Goal: Task Accomplishment & Management: Manage account settings

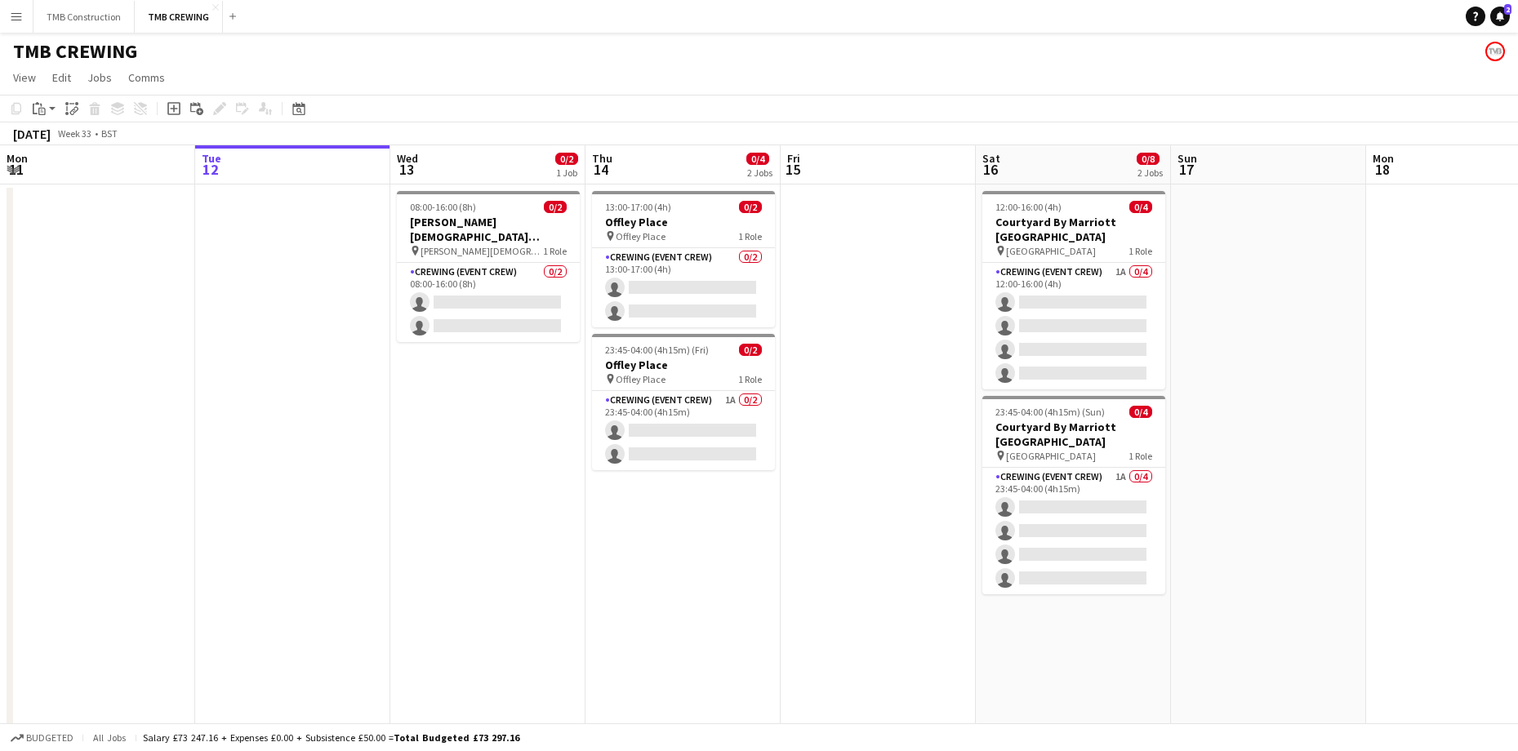
scroll to position [0, 380]
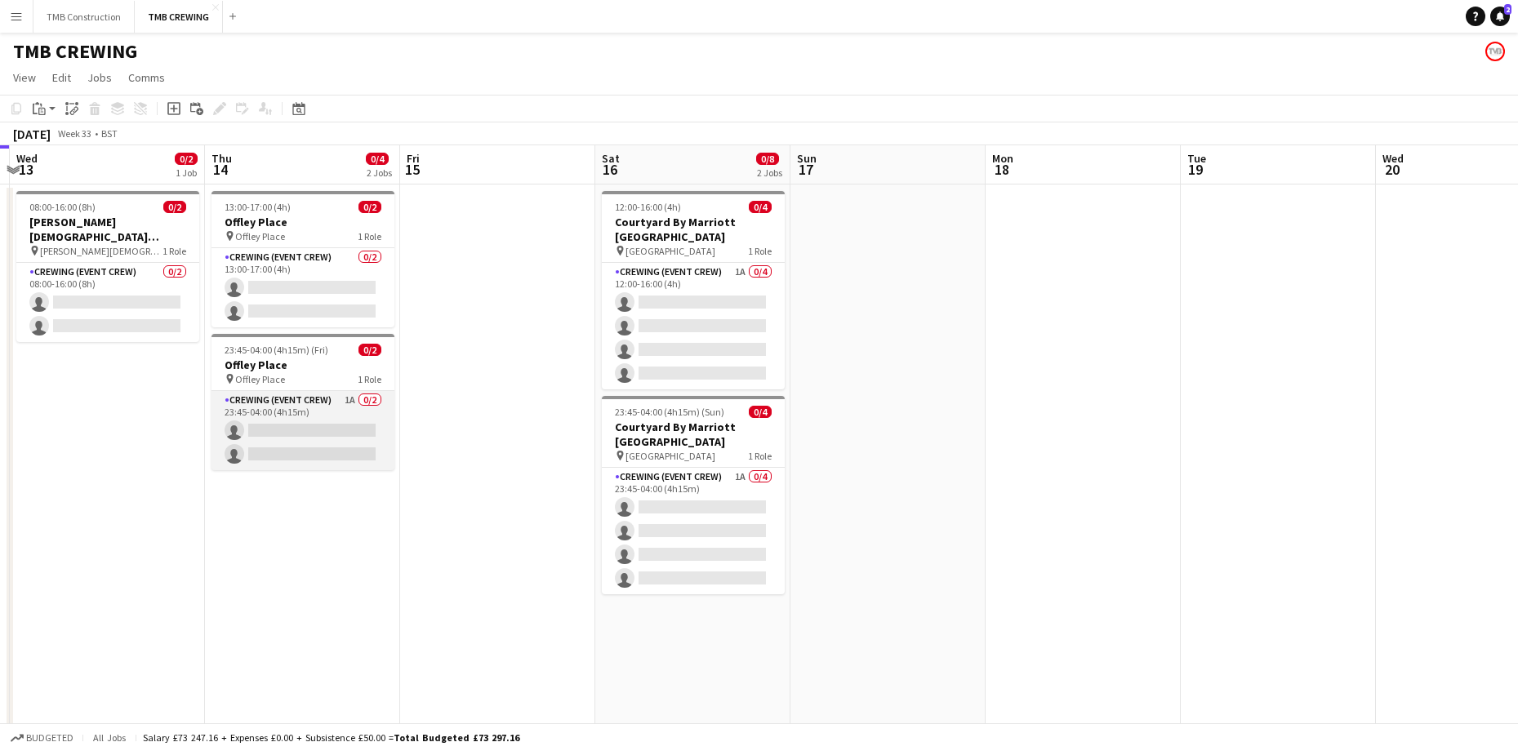
click at [349, 411] on app-card-role "Crewing (Event Crew) 1A 0/2 23:45-04:00 (4h15m) single-neutral-actions single-n…" at bounding box center [302, 430] width 183 height 79
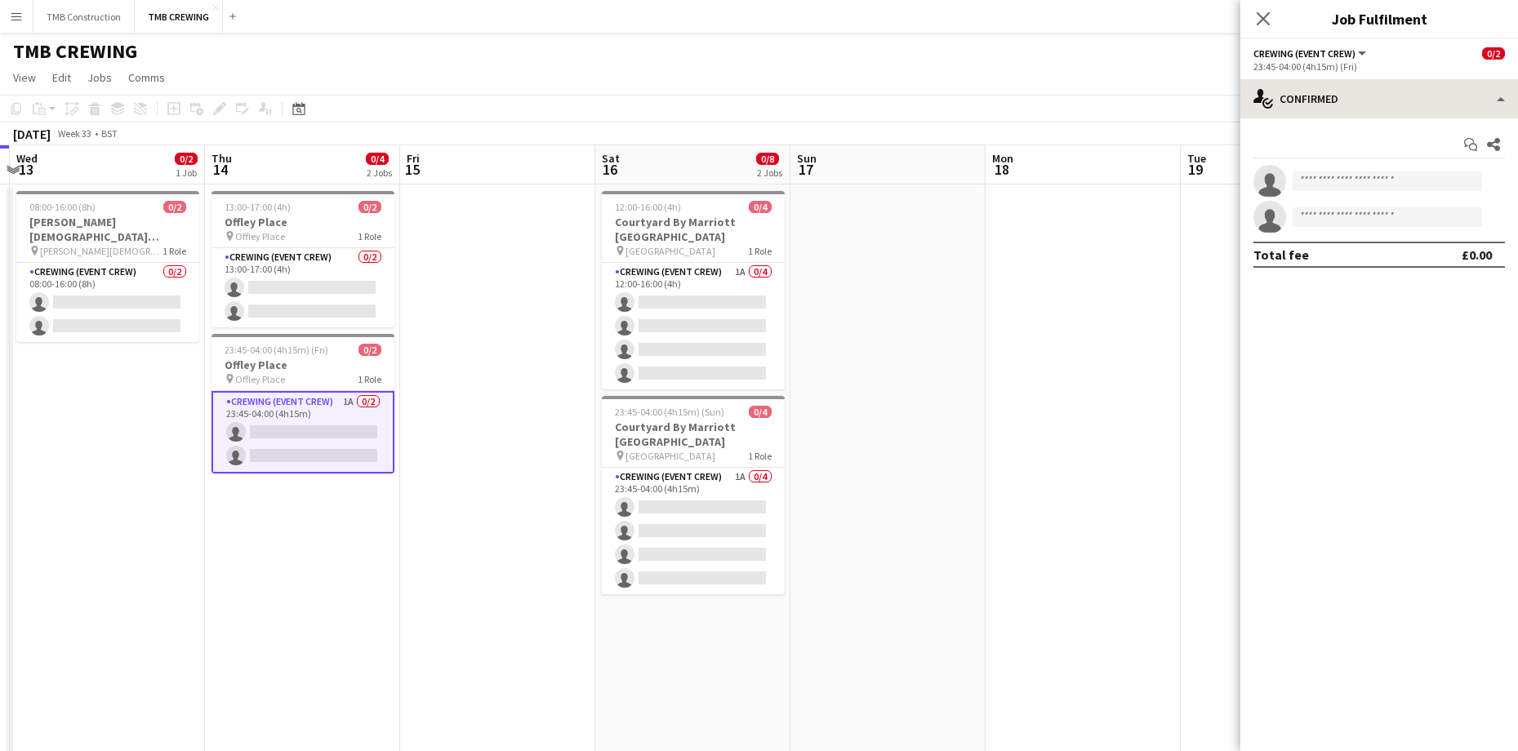
drag, startPoint x: 1390, startPoint y: 78, endPoint x: 1399, endPoint y: 102, distance: 25.0
click at [1390, 82] on div "Crewing (Event Crew) All roles Crewing (Event Crew) 0/2 23:45-04:00 (4h15m) (Fr…" at bounding box center [1379, 395] width 278 height 712
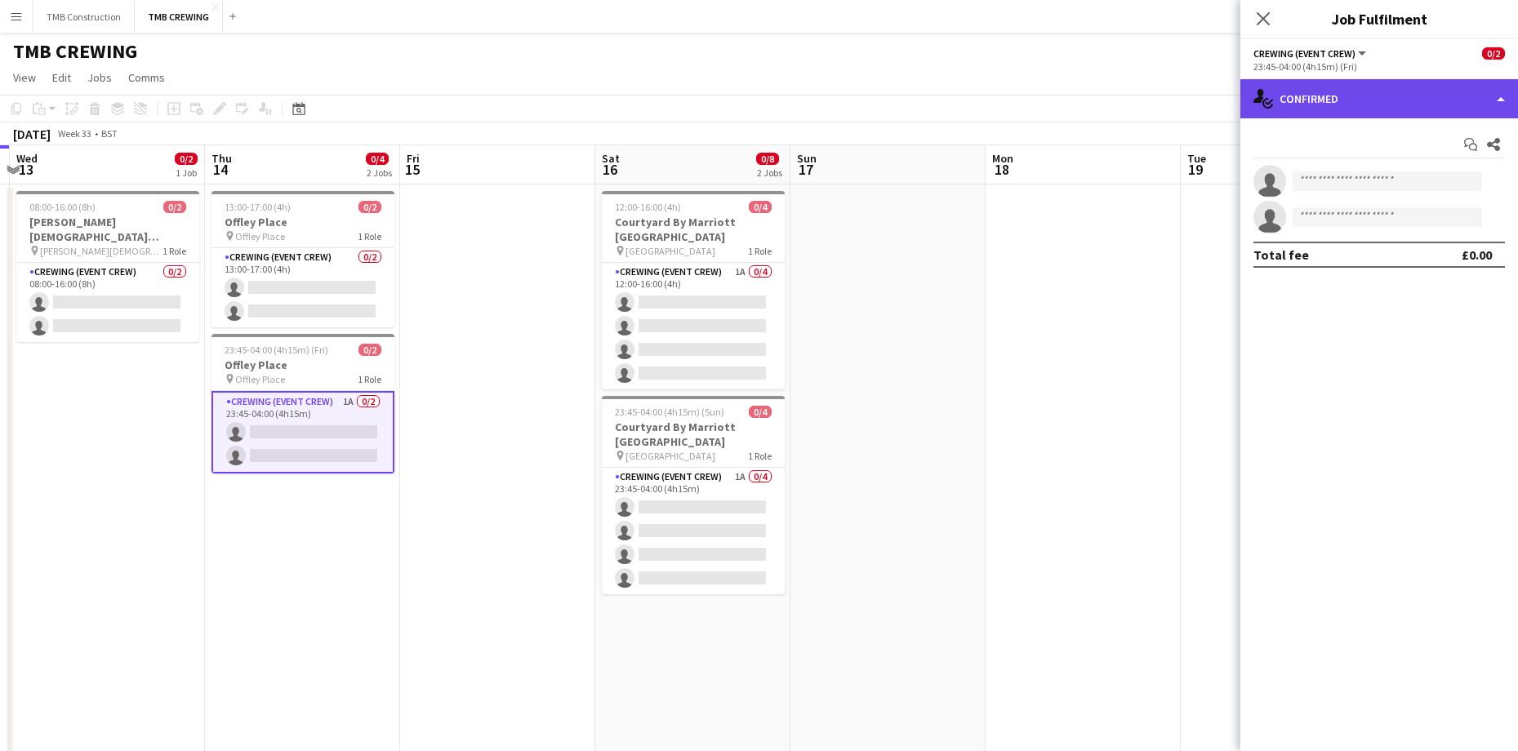
click at [1399, 102] on div "single-neutral-actions-check-2 Confirmed" at bounding box center [1379, 98] width 278 height 39
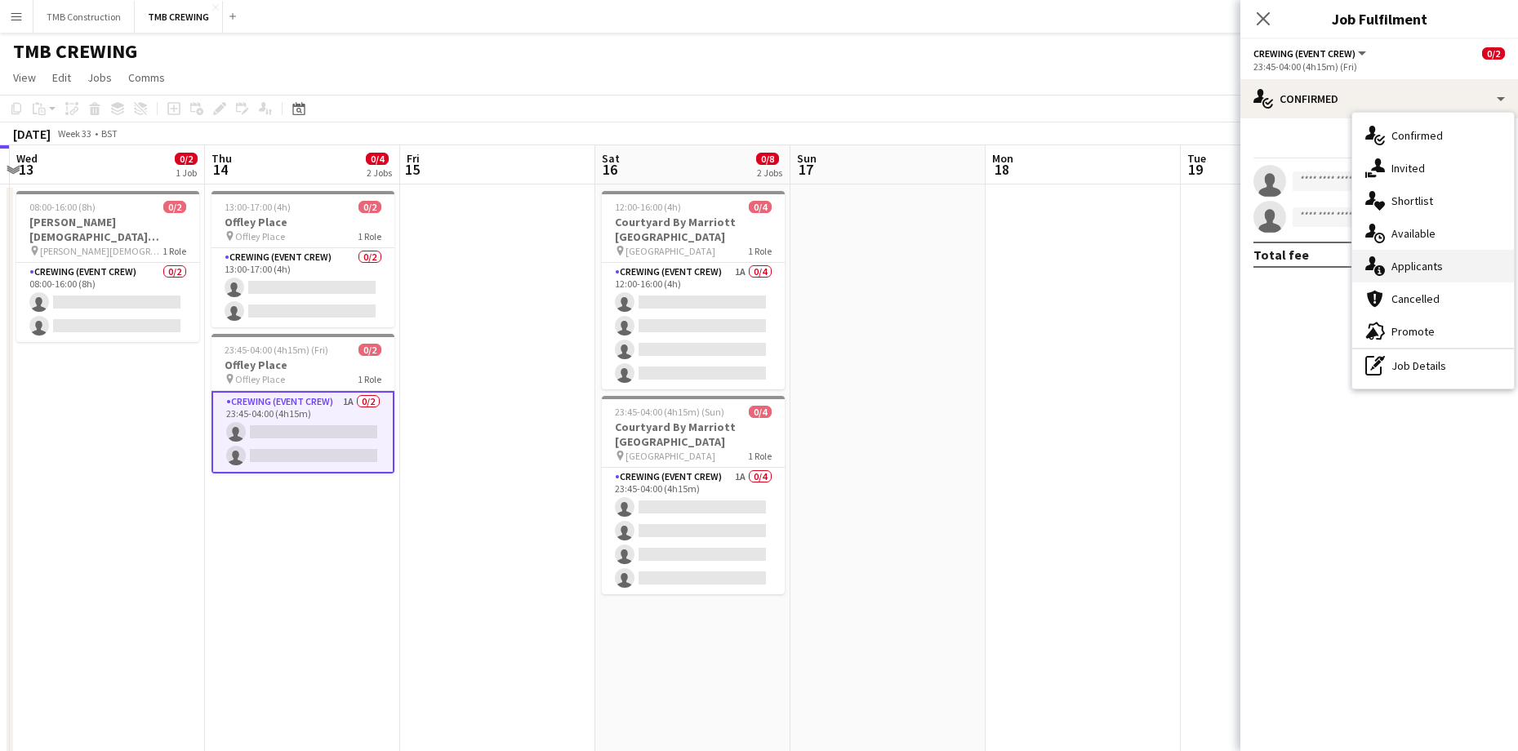
click at [1405, 275] on div "single-neutral-actions-information Applicants" at bounding box center [1433, 266] width 162 height 33
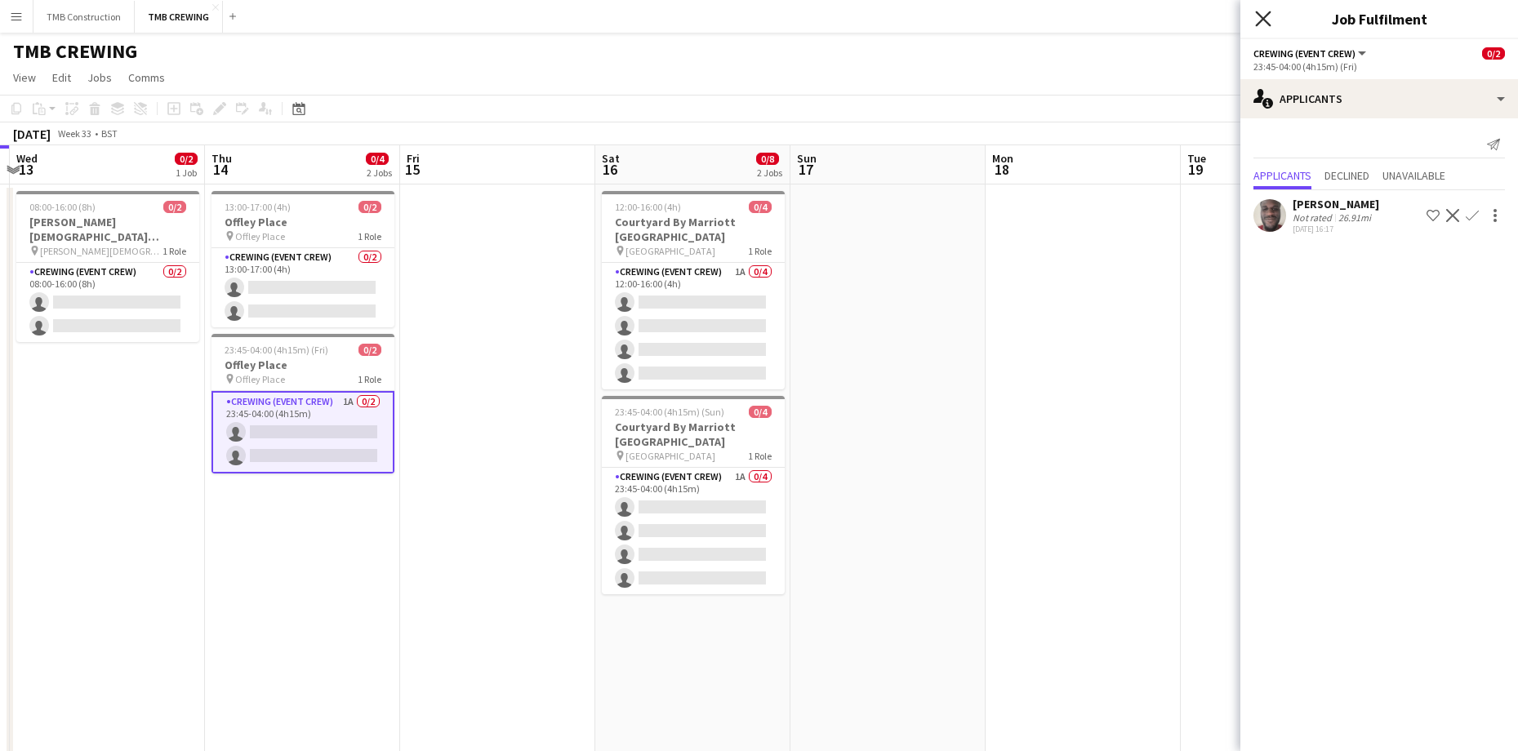
click at [1260, 20] on icon "Close pop-in" at bounding box center [1263, 19] width 16 height 16
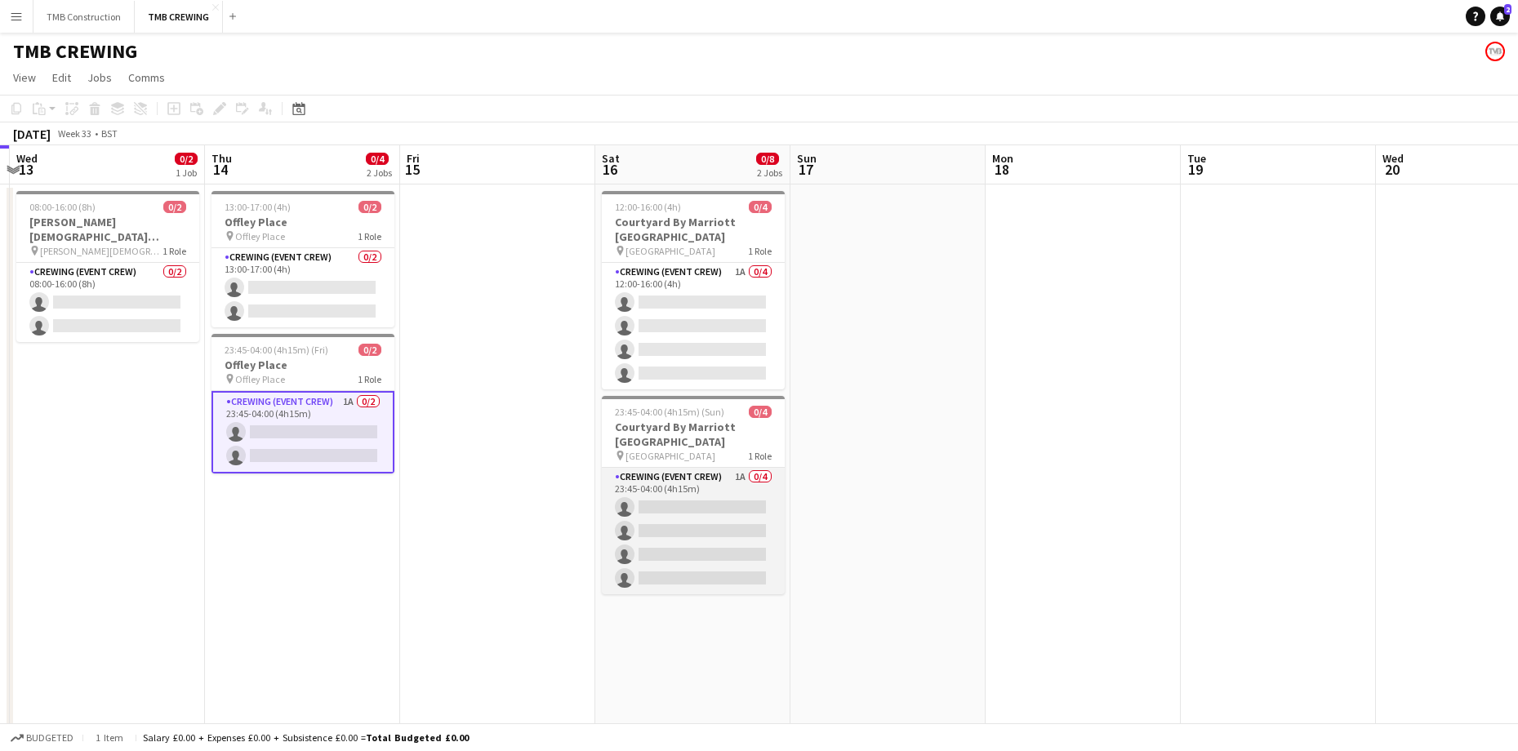
click at [736, 468] on app-card-role "Crewing (Event Crew) 1A 0/4 23:45-04:00 (4h15m) single-neutral-actions single-n…" at bounding box center [693, 531] width 183 height 127
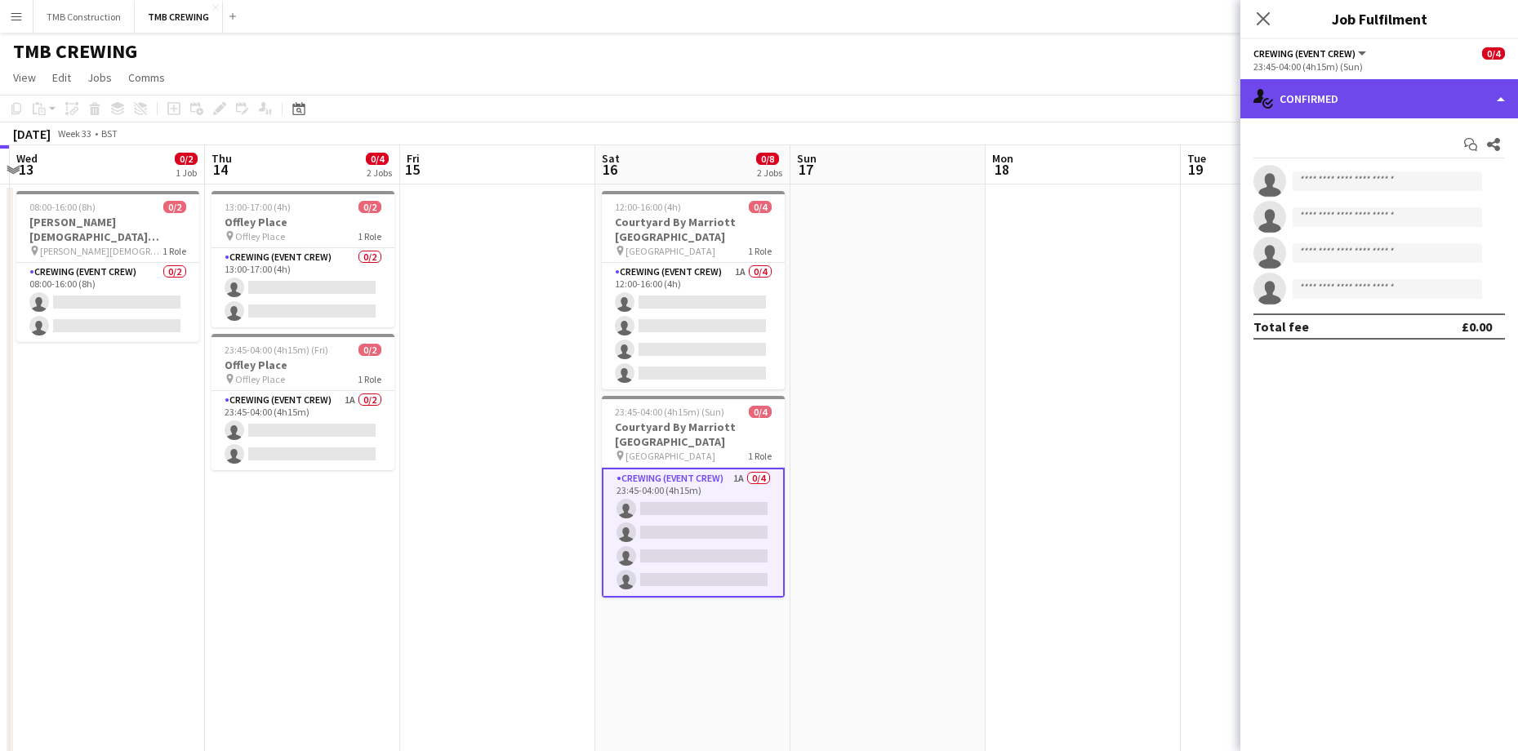
click at [1367, 114] on div "single-neutral-actions-check-2 Confirmed" at bounding box center [1379, 98] width 278 height 39
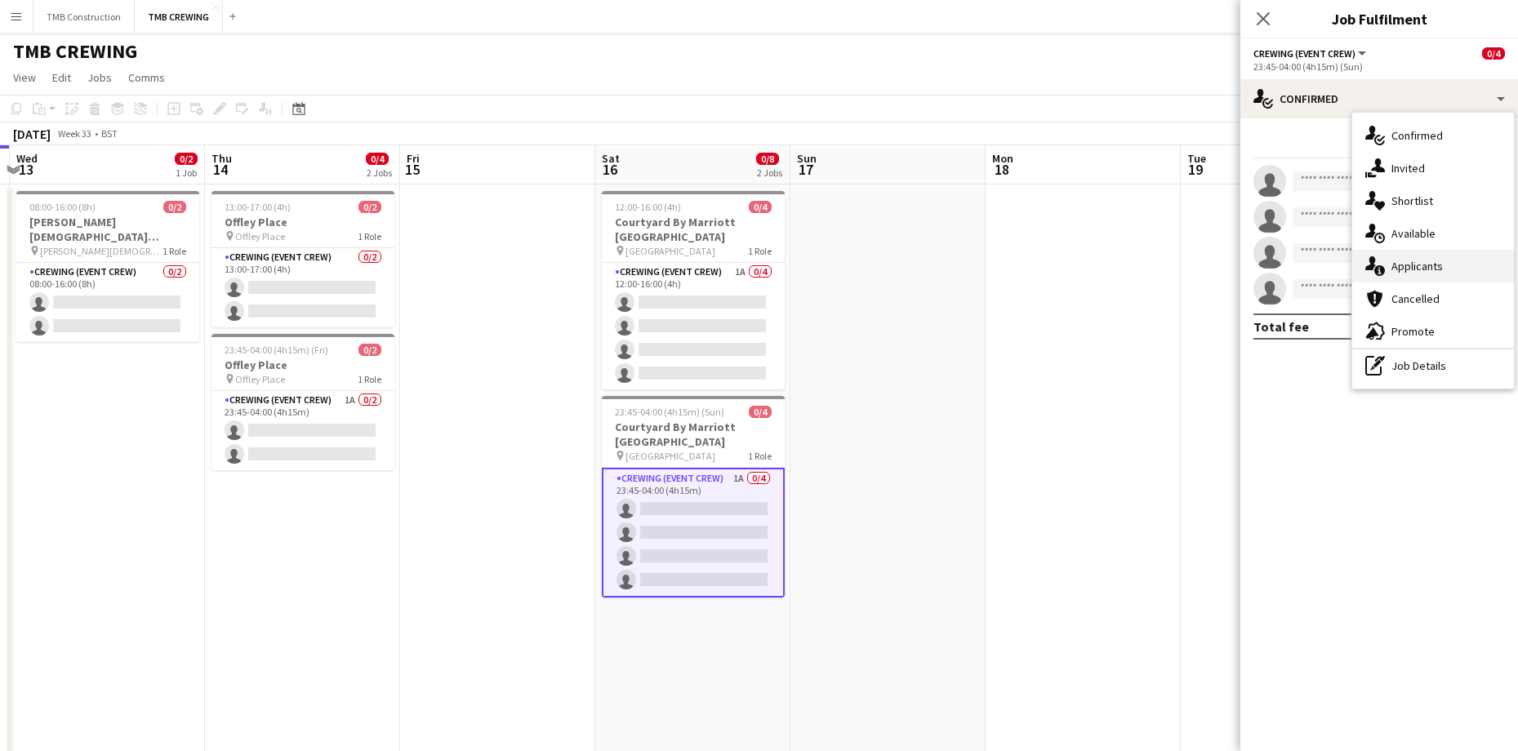
click at [1424, 265] on div "single-neutral-actions-information Applicants" at bounding box center [1433, 266] width 162 height 33
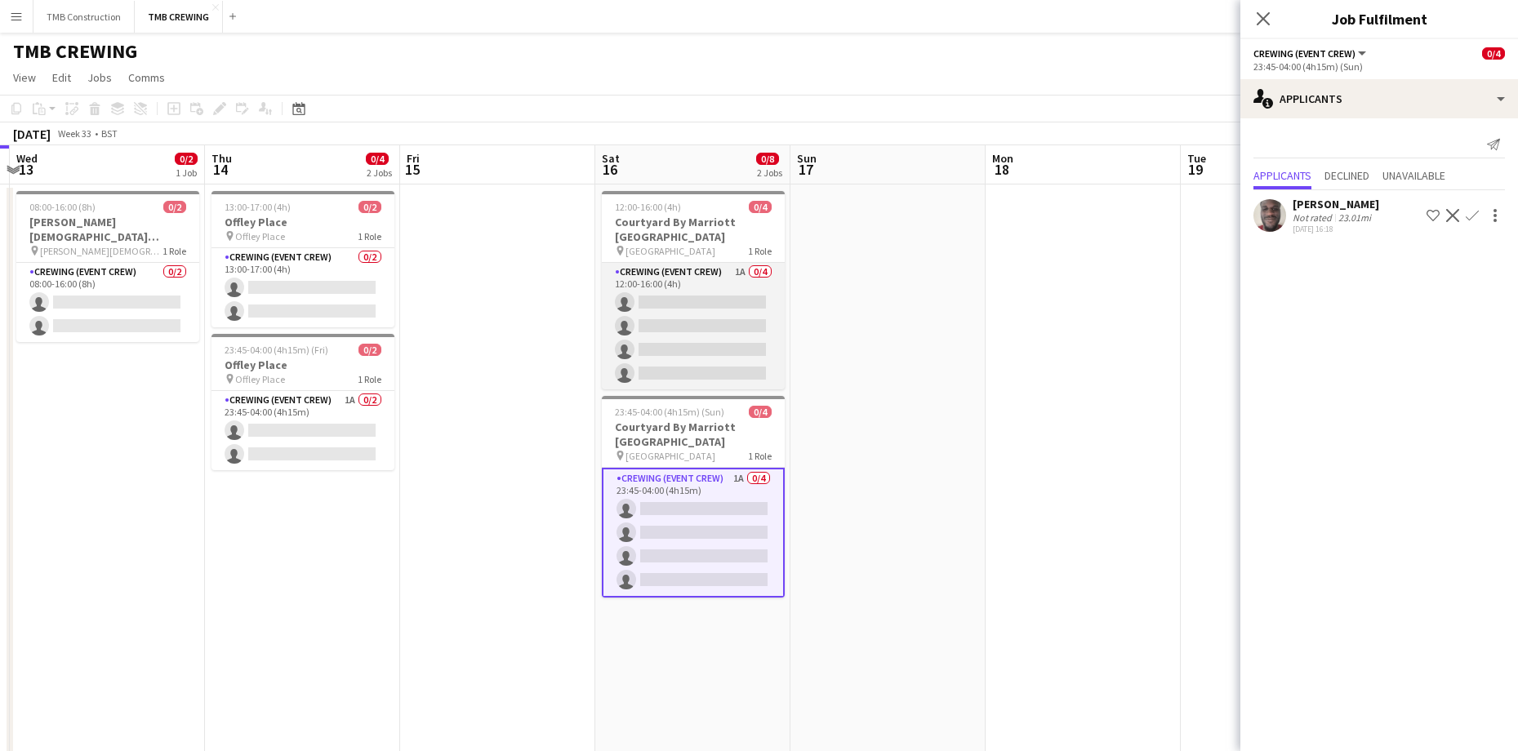
click at [720, 272] on app-card-role "Crewing (Event Crew) 1A 0/4 12:00-16:00 (4h) single-neutral-actions single-neut…" at bounding box center [693, 326] width 183 height 127
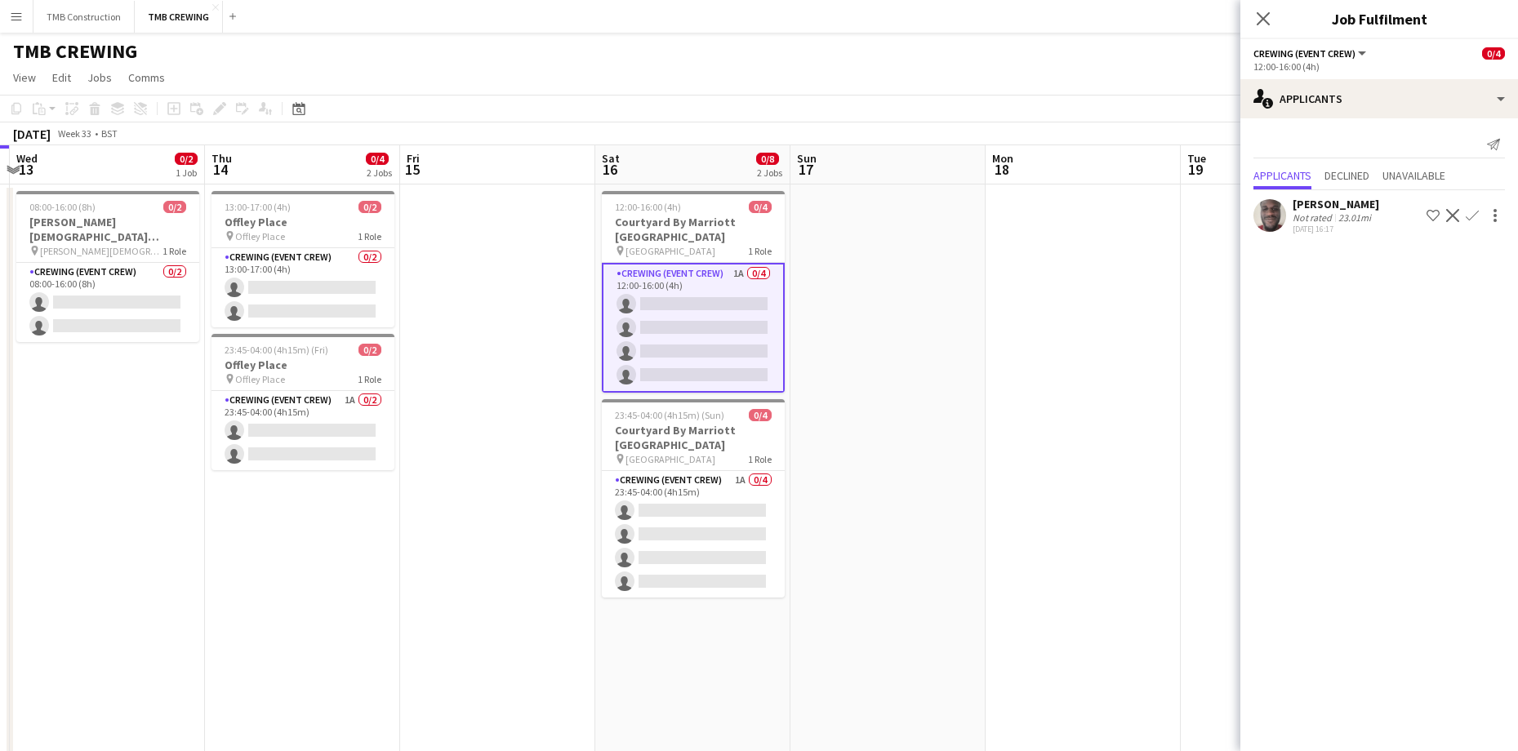
click at [1268, 20] on icon "Close pop-in" at bounding box center [1262, 18] width 13 height 13
